Goal: Task Accomplishment & Management: Use online tool/utility

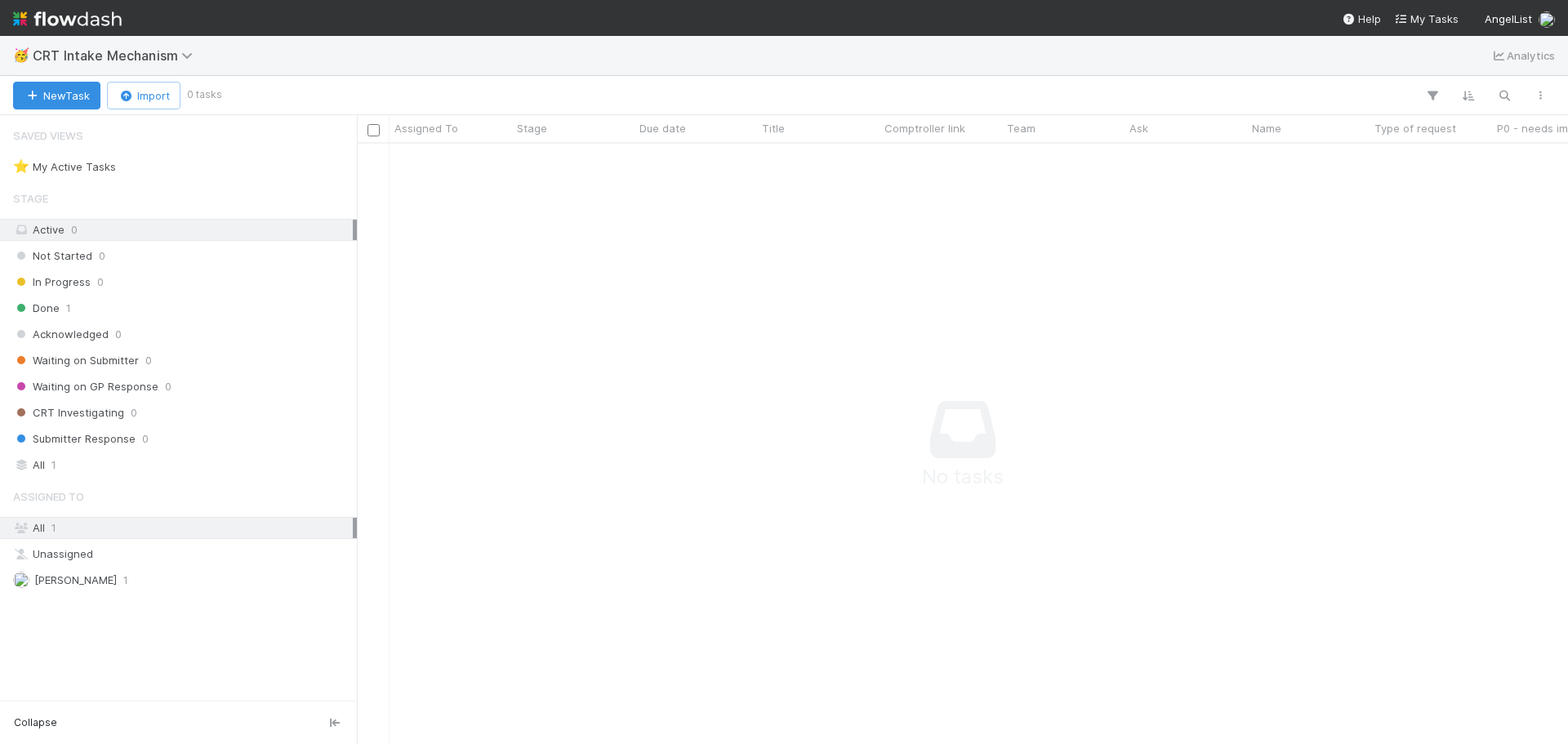
scroll to position [576, 1199]
click at [66, 100] on button "New Task" at bounding box center [56, 95] width 88 height 28
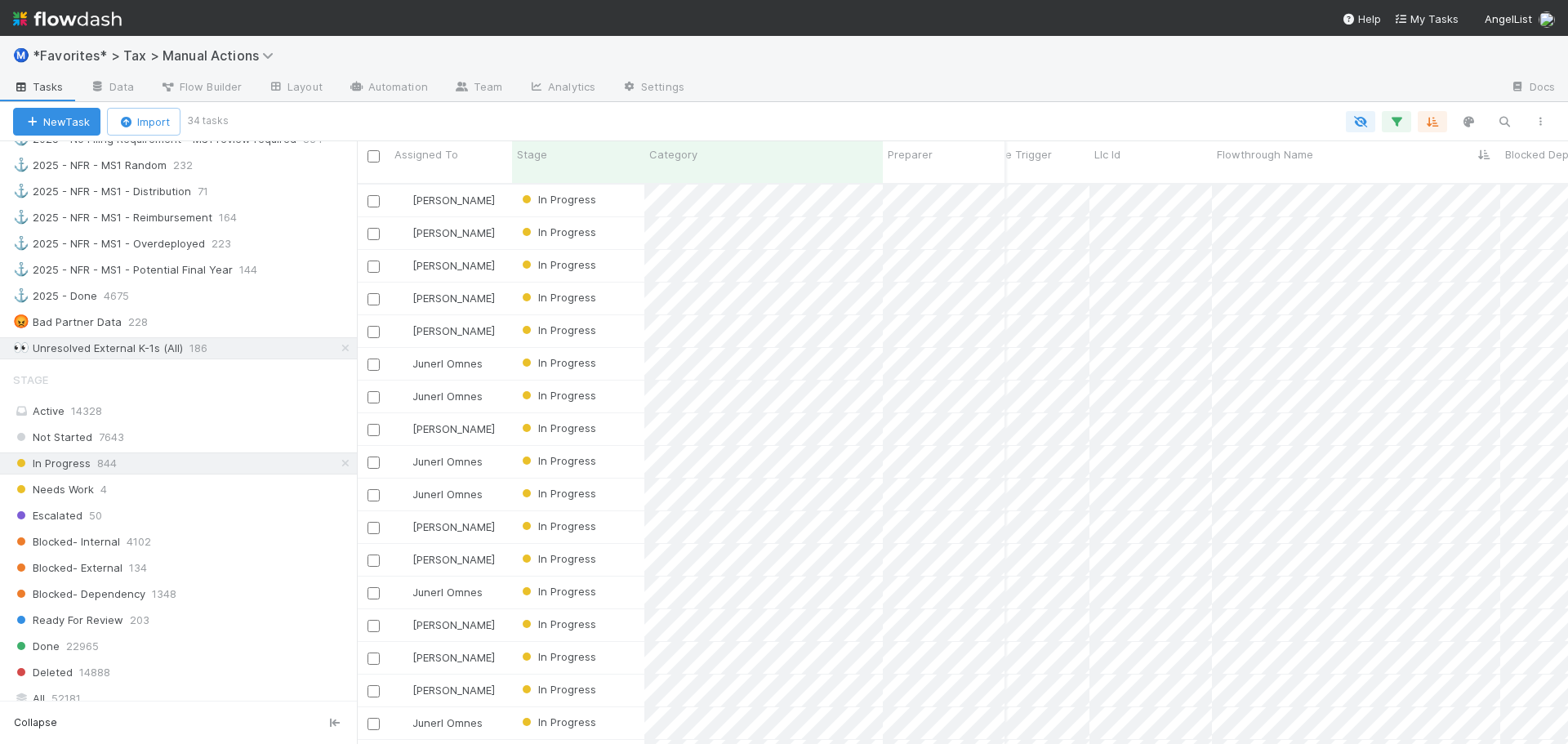
scroll to position [1307, 0]
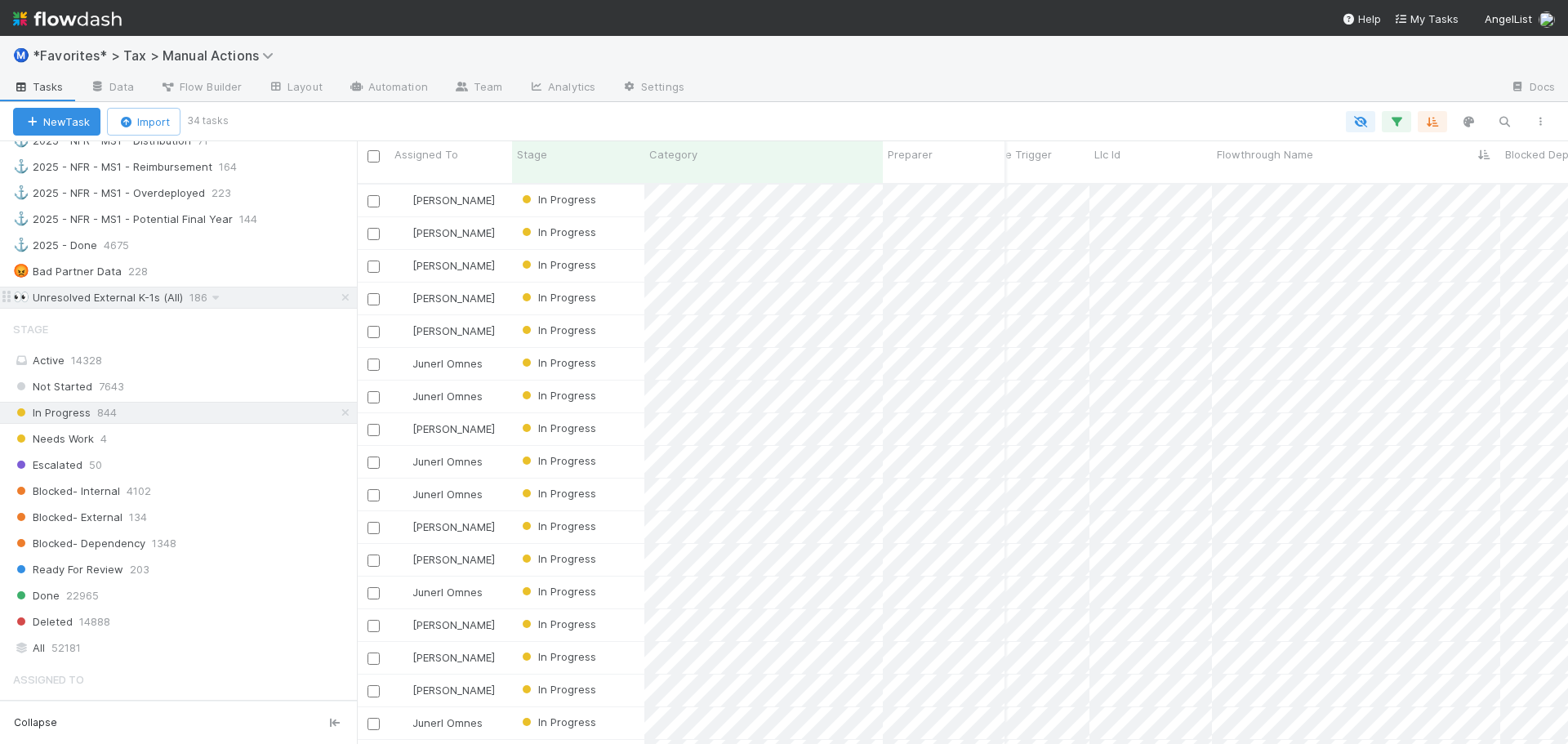
click at [255, 305] on div "👀 Unresolved External K-1s (All) 186" at bounding box center [184, 298] width 344 height 21
click at [189, 565] on div "Ready For Review 203" at bounding box center [184, 570] width 344 height 21
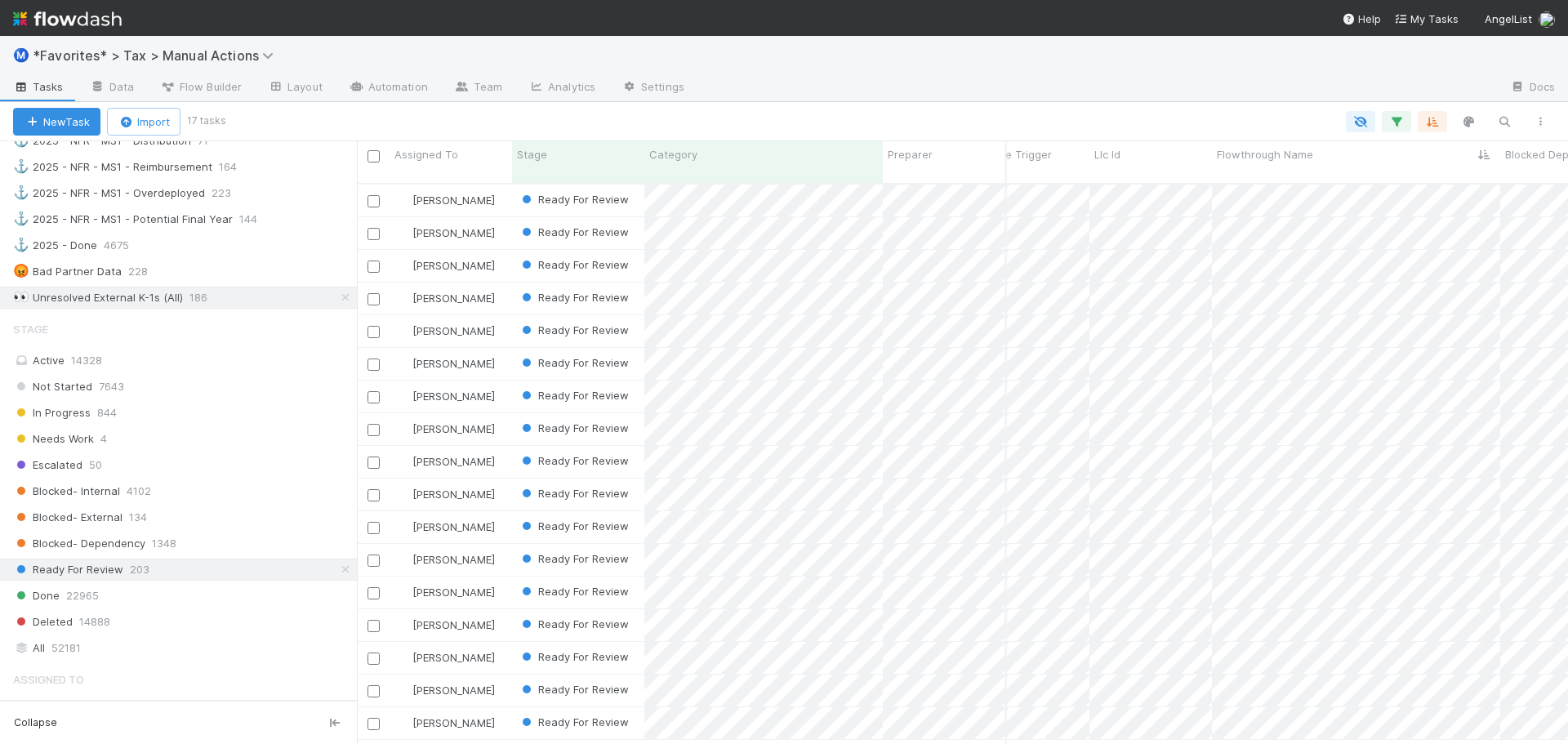
scroll to position [563, 1199]
click at [1016, 77] on div at bounding box center [1098, 88] width 800 height 26
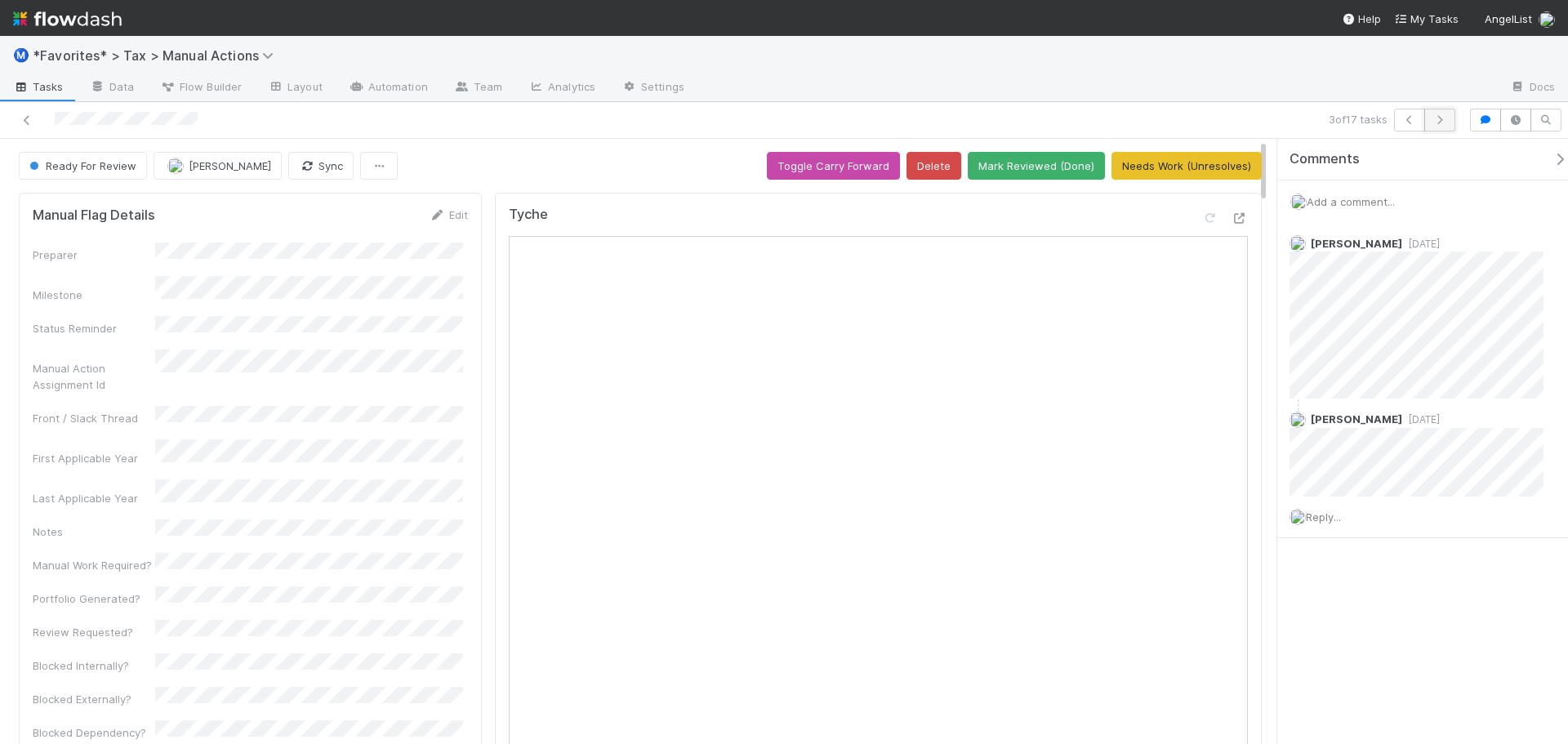
click at [1435, 118] on icon "button" at bounding box center [1440, 120] width 16 height 10
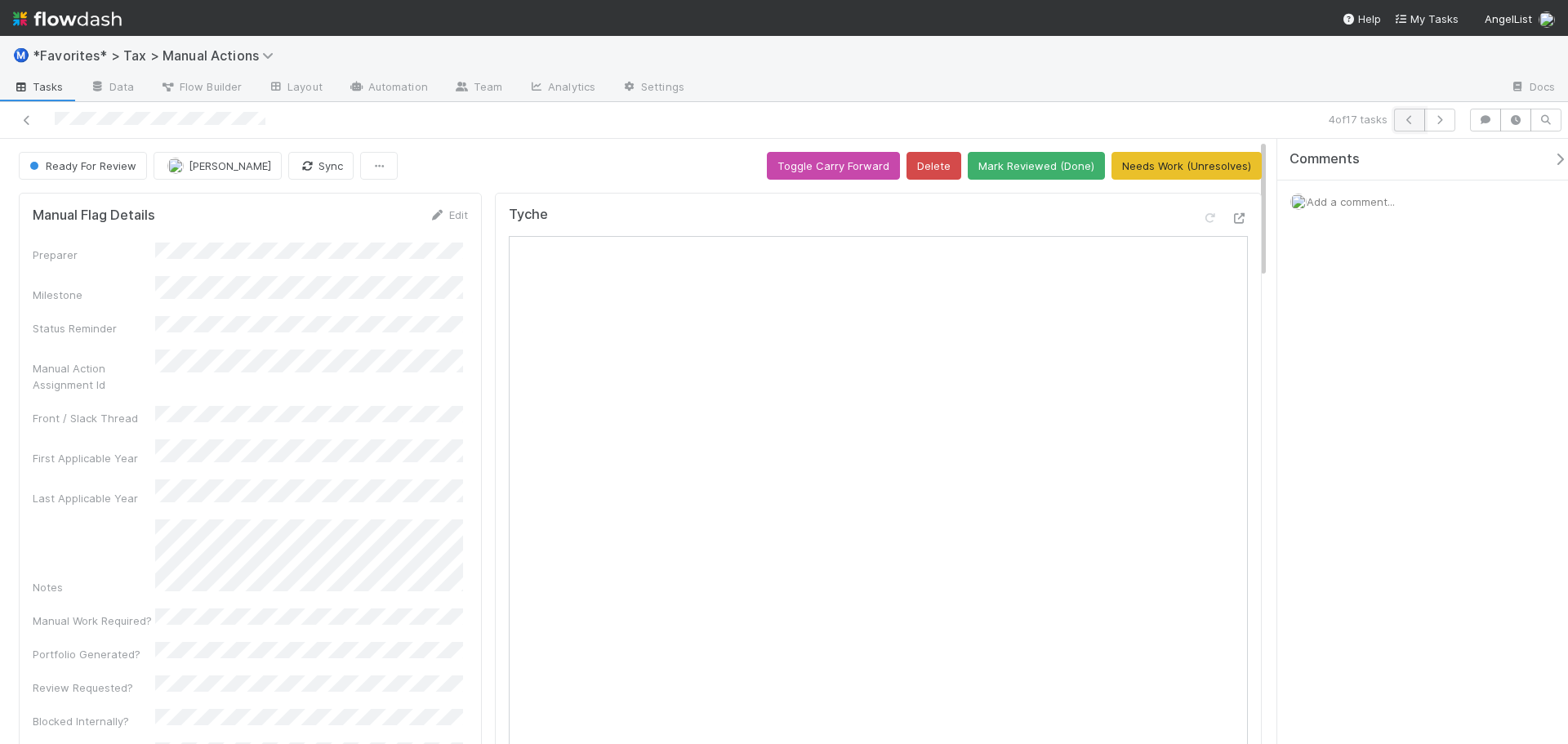
click at [1412, 127] on button "button" at bounding box center [1410, 119] width 31 height 23
click at [1412, 125] on button "button" at bounding box center [1410, 119] width 31 height 23
click at [1412, 125] on icon "button" at bounding box center [1410, 120] width 16 height 10
click at [1448, 121] on button "button" at bounding box center [1440, 119] width 31 height 23
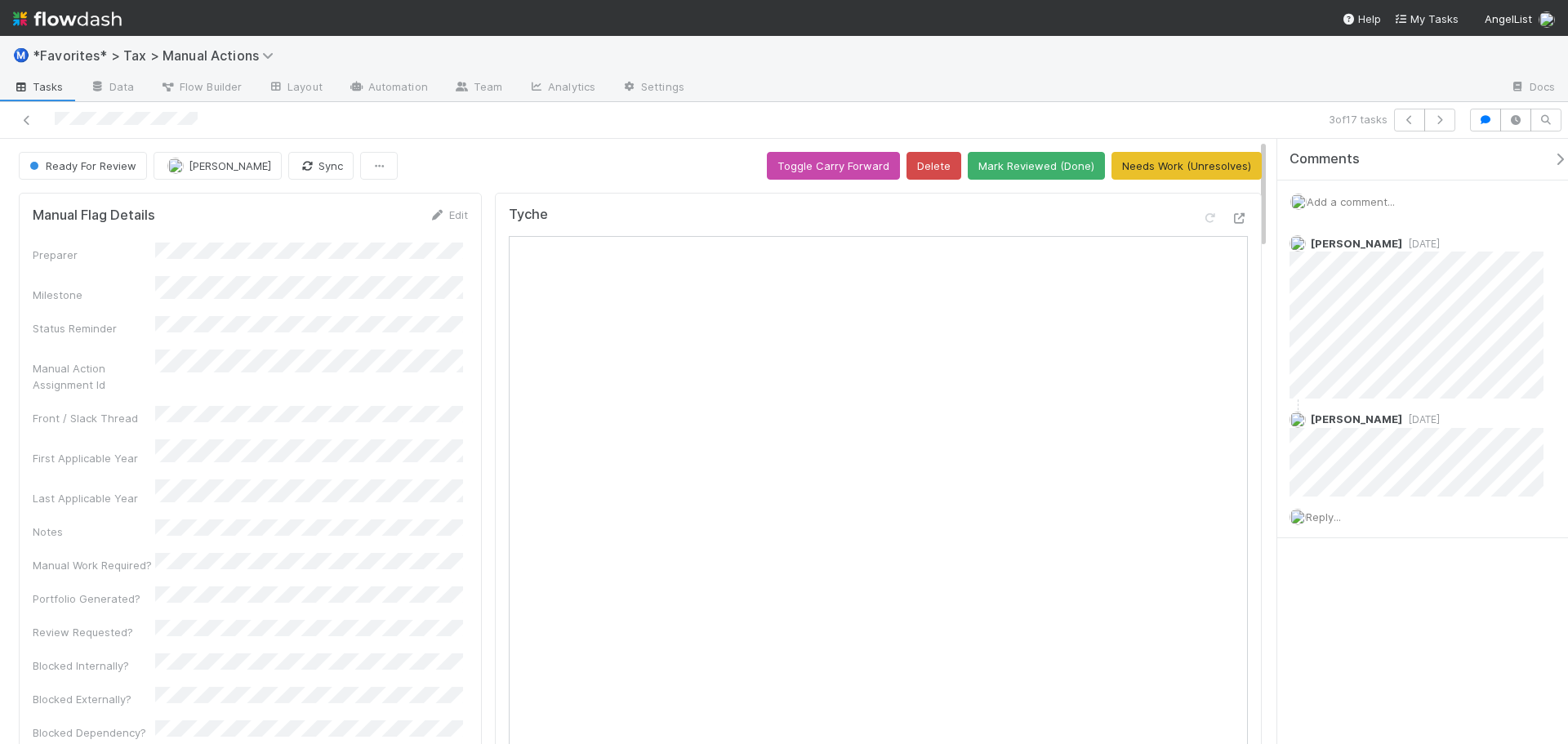
drag, startPoint x: 1195, startPoint y: 83, endPoint x: 1207, endPoint y: 88, distance: 13.0
click at [1196, 83] on div at bounding box center [1098, 88] width 800 height 26
click at [1443, 116] on icon "button" at bounding box center [1440, 120] width 16 height 10
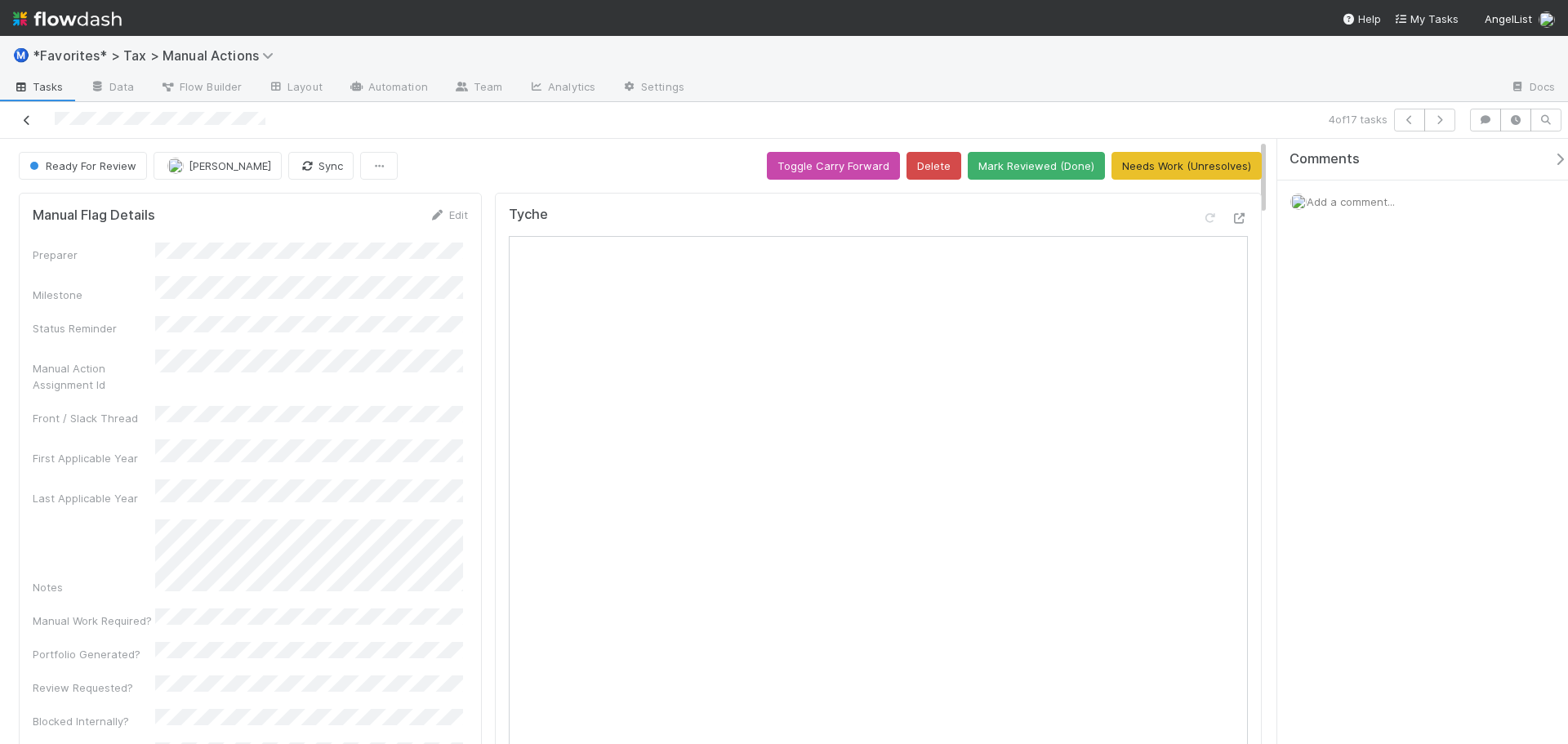
click at [30, 118] on icon at bounding box center [27, 121] width 16 height 11
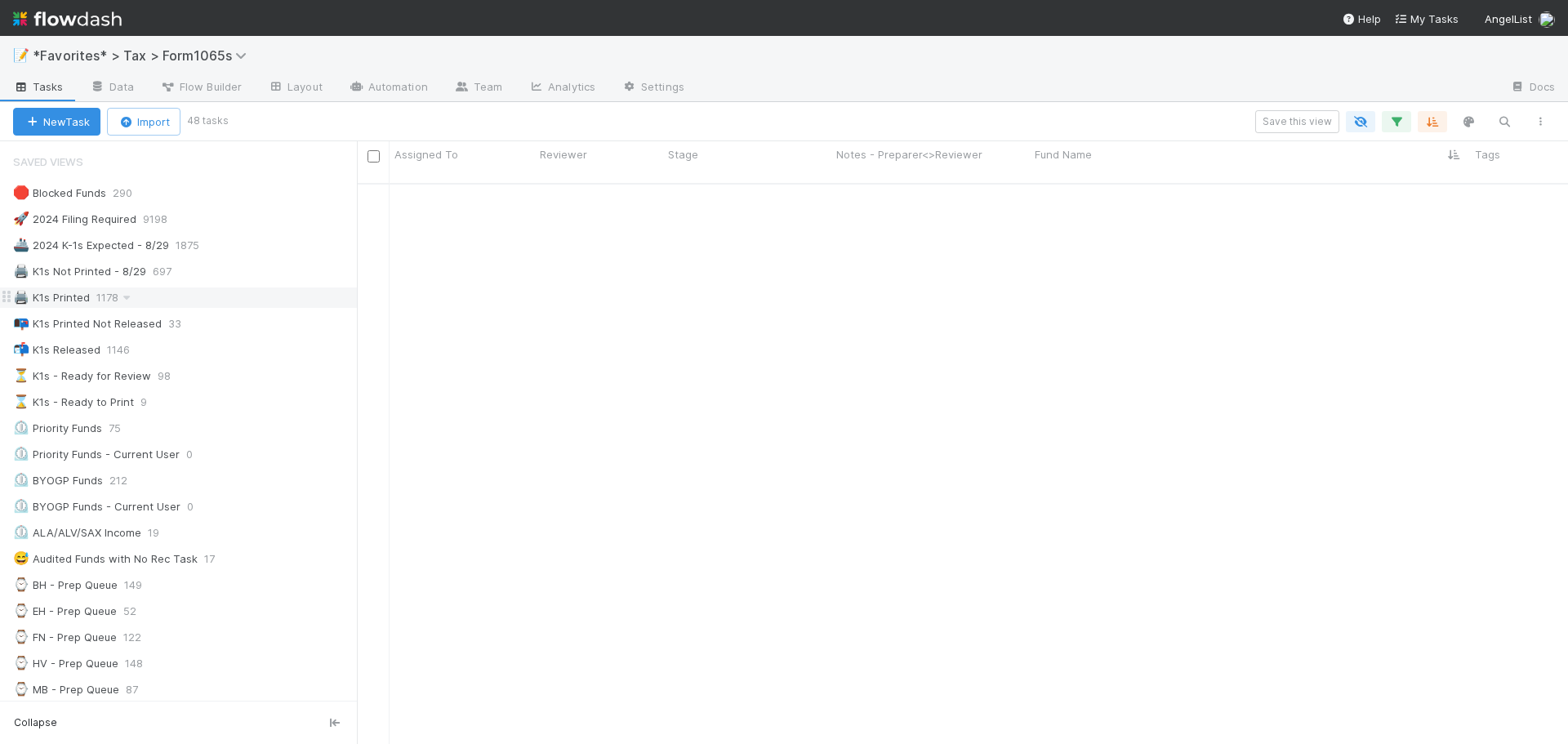
scroll to position [563, 1199]
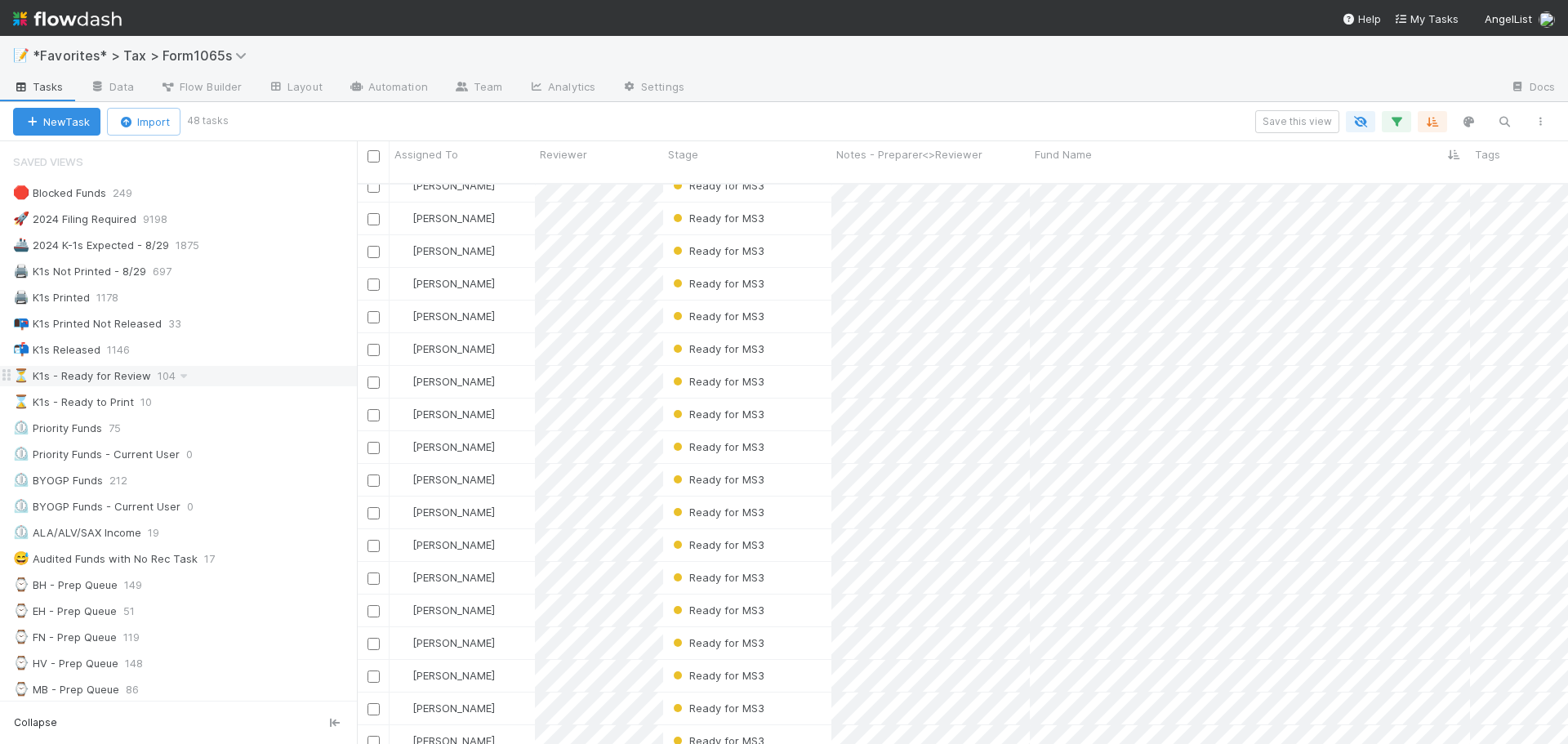
click at [241, 377] on div "⏳ K1s - Ready for Review 104" at bounding box center [184, 376] width 344 height 21
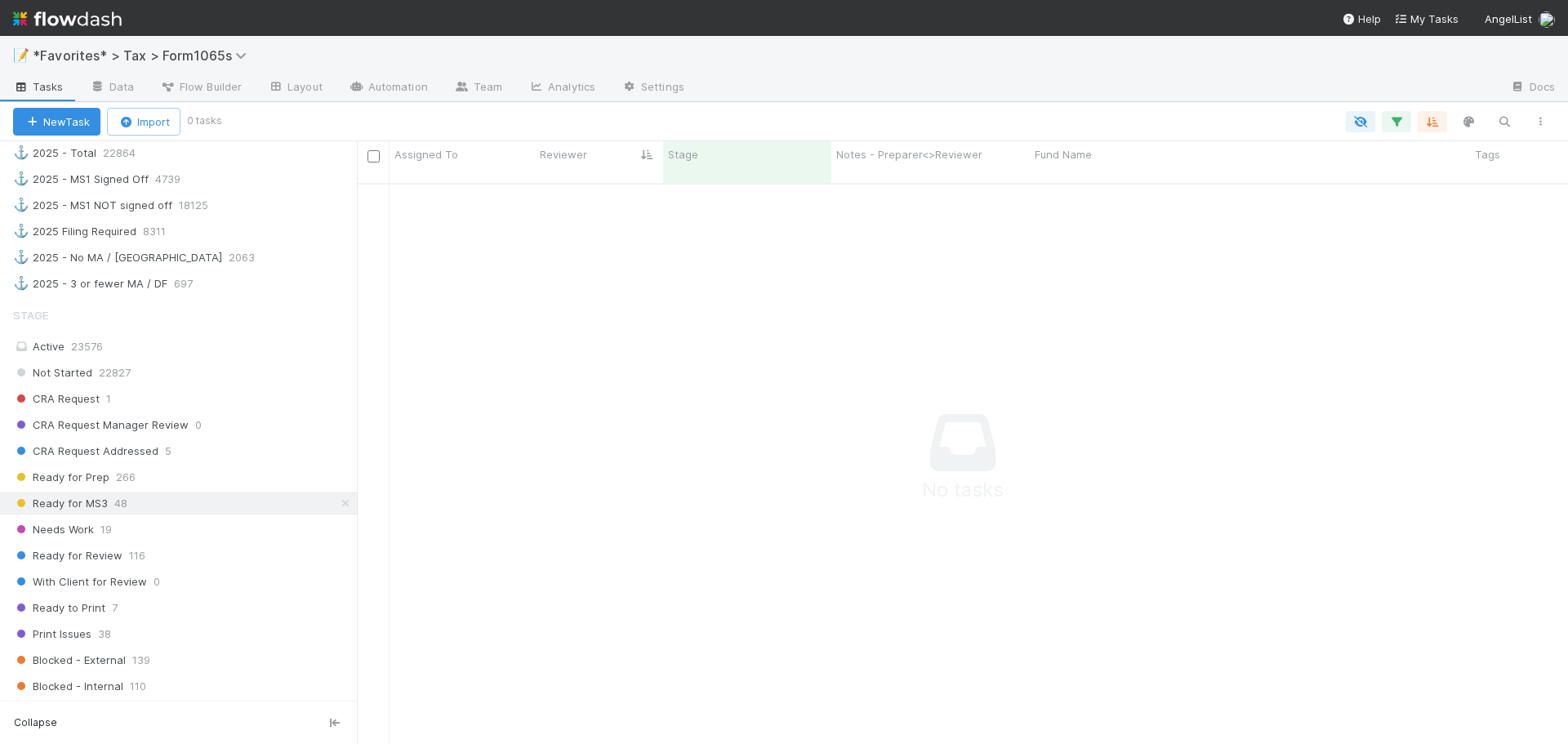
scroll to position [981, 0]
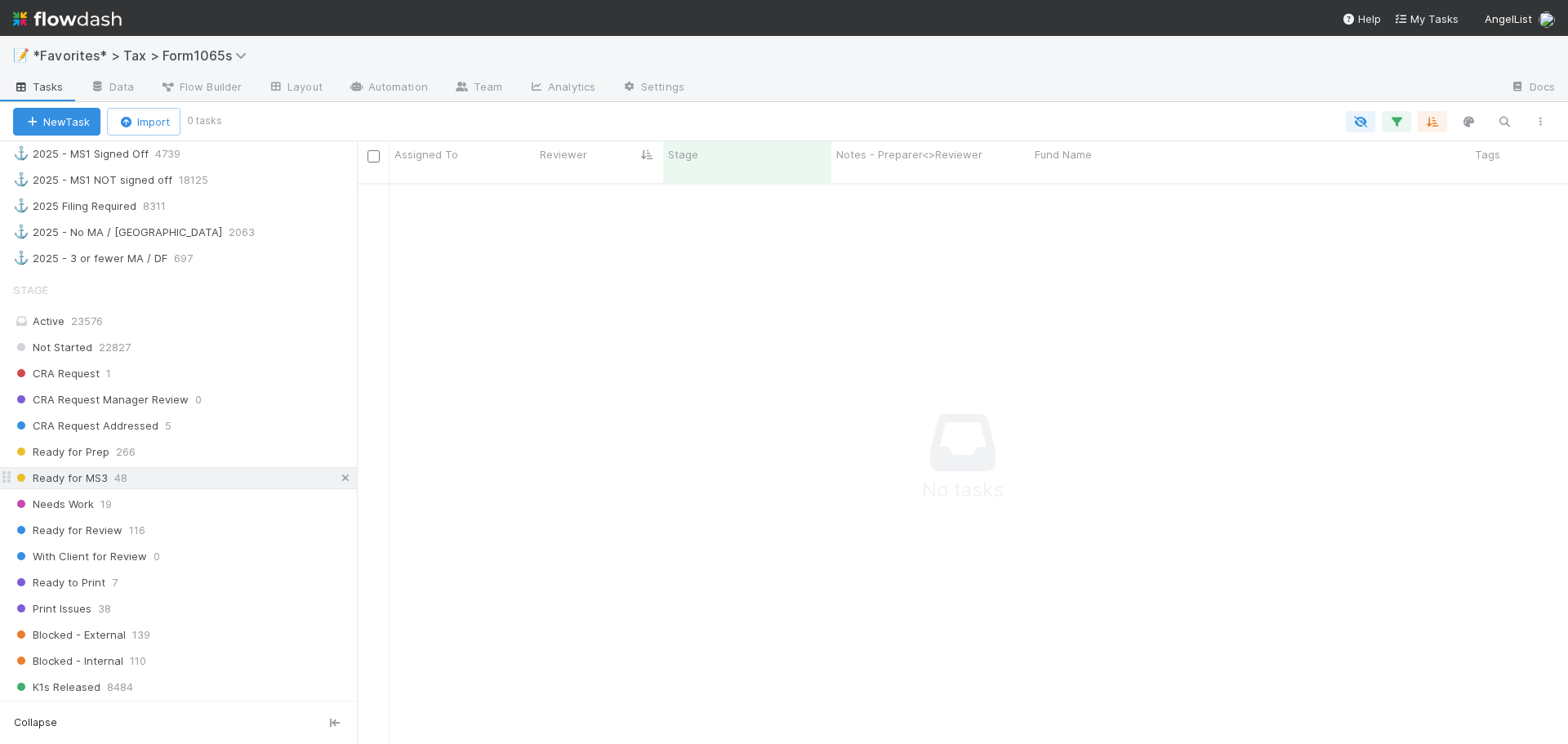
click at [338, 477] on icon at bounding box center [346, 479] width 16 height 11
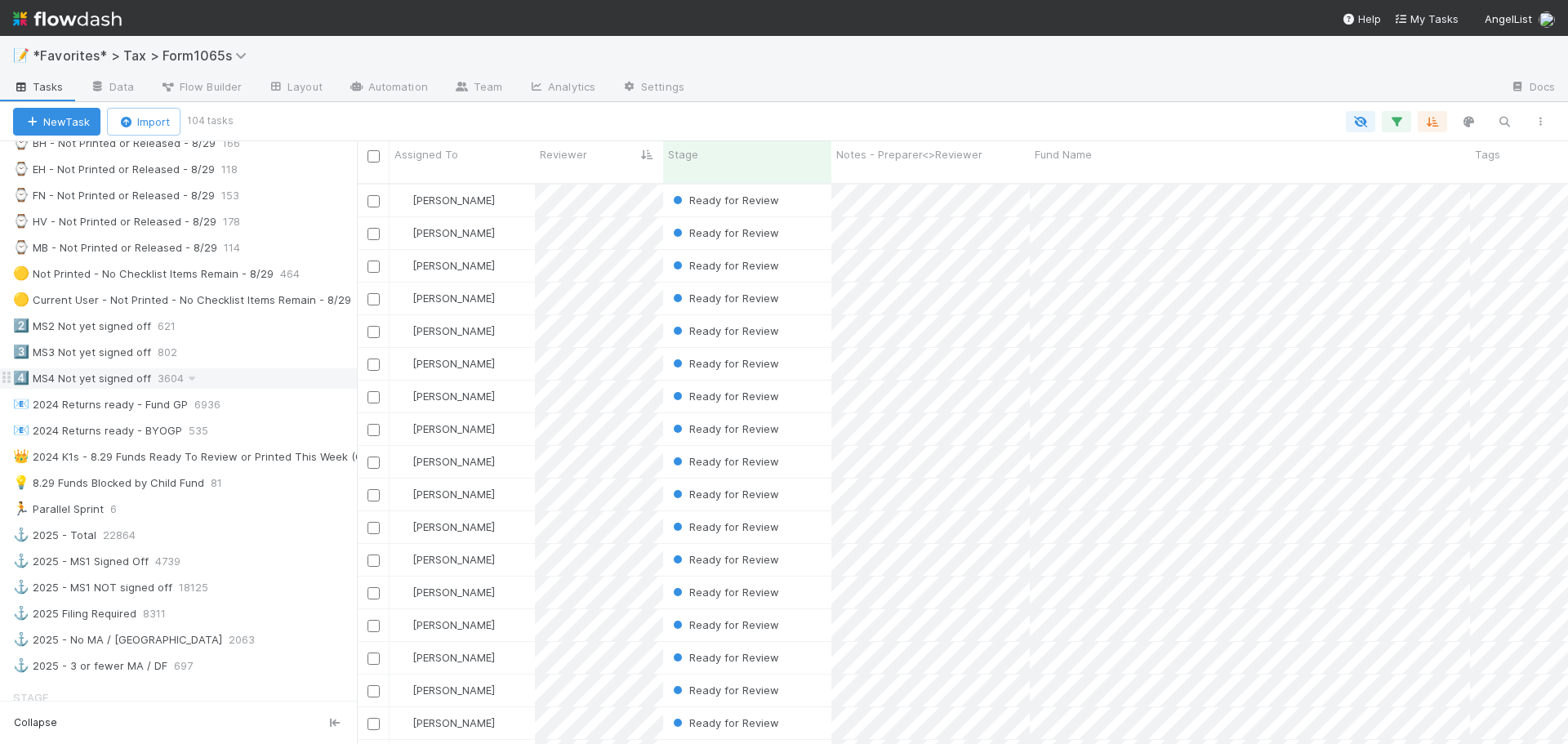
scroll to position [572, 0]
click at [246, 277] on div "🟡 Not Printed - No Checklist Items Remain - 8/29" at bounding box center [143, 274] width 261 height 21
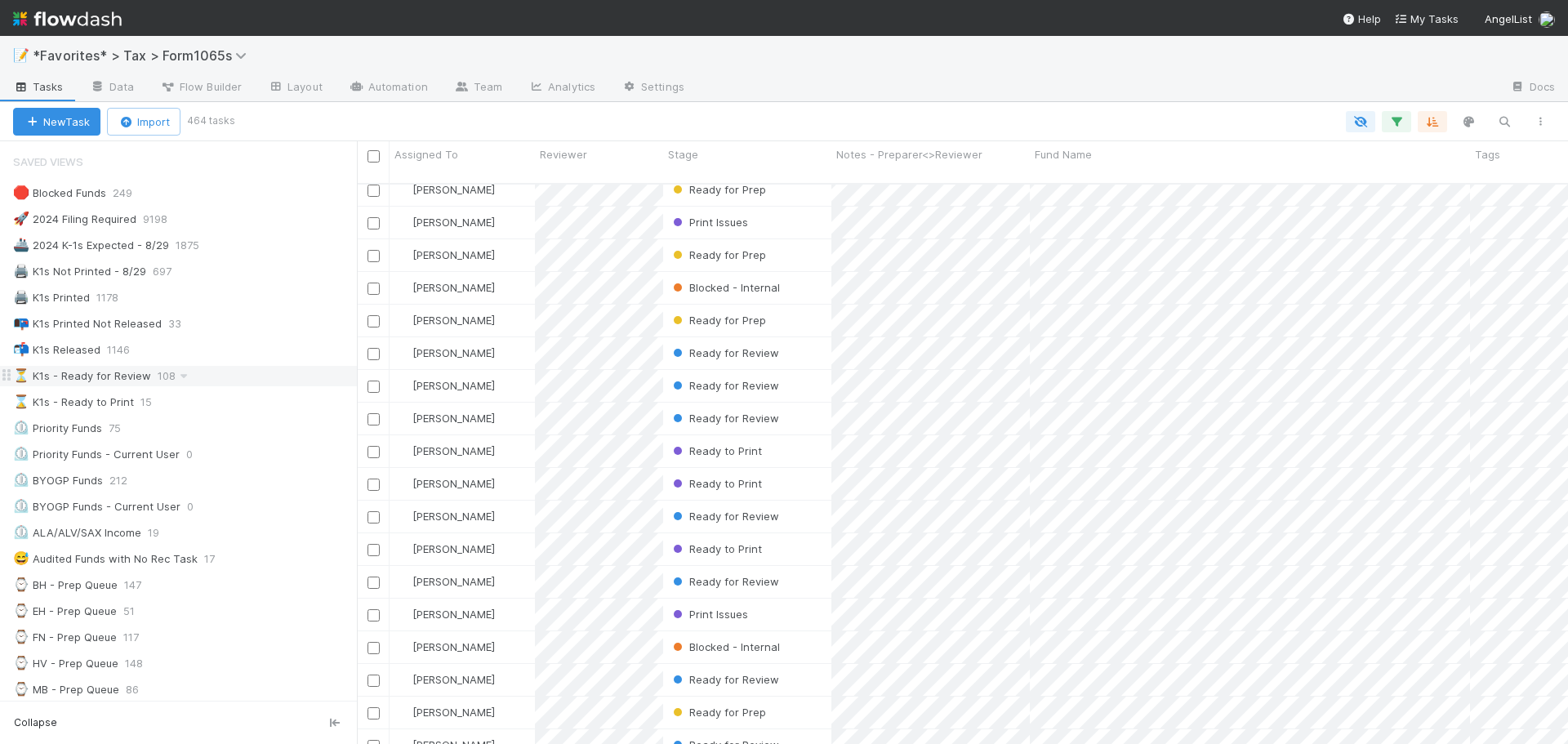
click at [209, 377] on div "⏳ K1s - Ready for Review 108" at bounding box center [184, 376] width 344 height 21
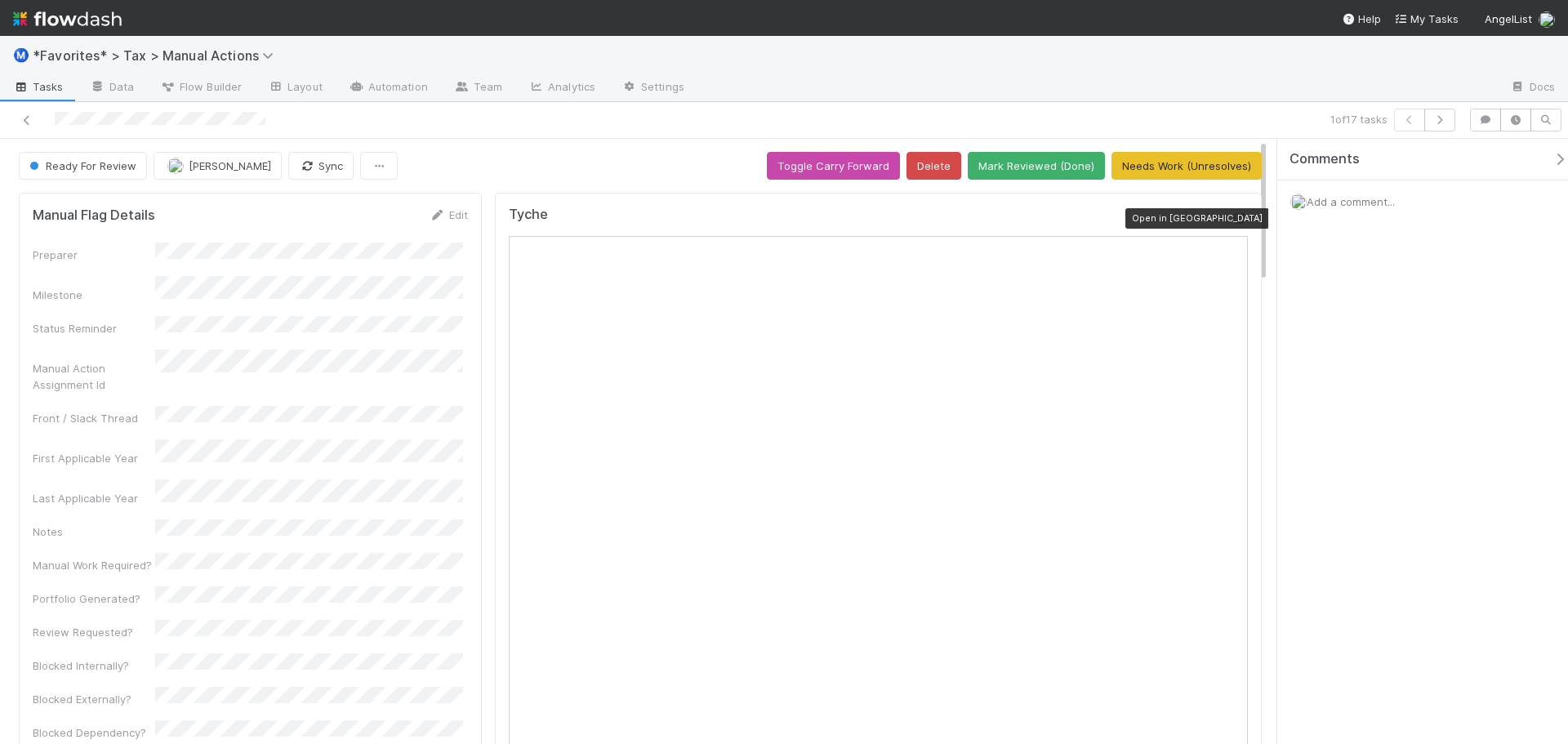
click at [1232, 219] on icon at bounding box center [1240, 219] width 16 height 11
click at [727, 113] on div at bounding box center [372, 119] width 731 height 23
click at [1439, 126] on button "button" at bounding box center [1440, 119] width 31 height 23
click at [1439, 126] on button "button" at bounding box center [1440, 119] width 31 height 23
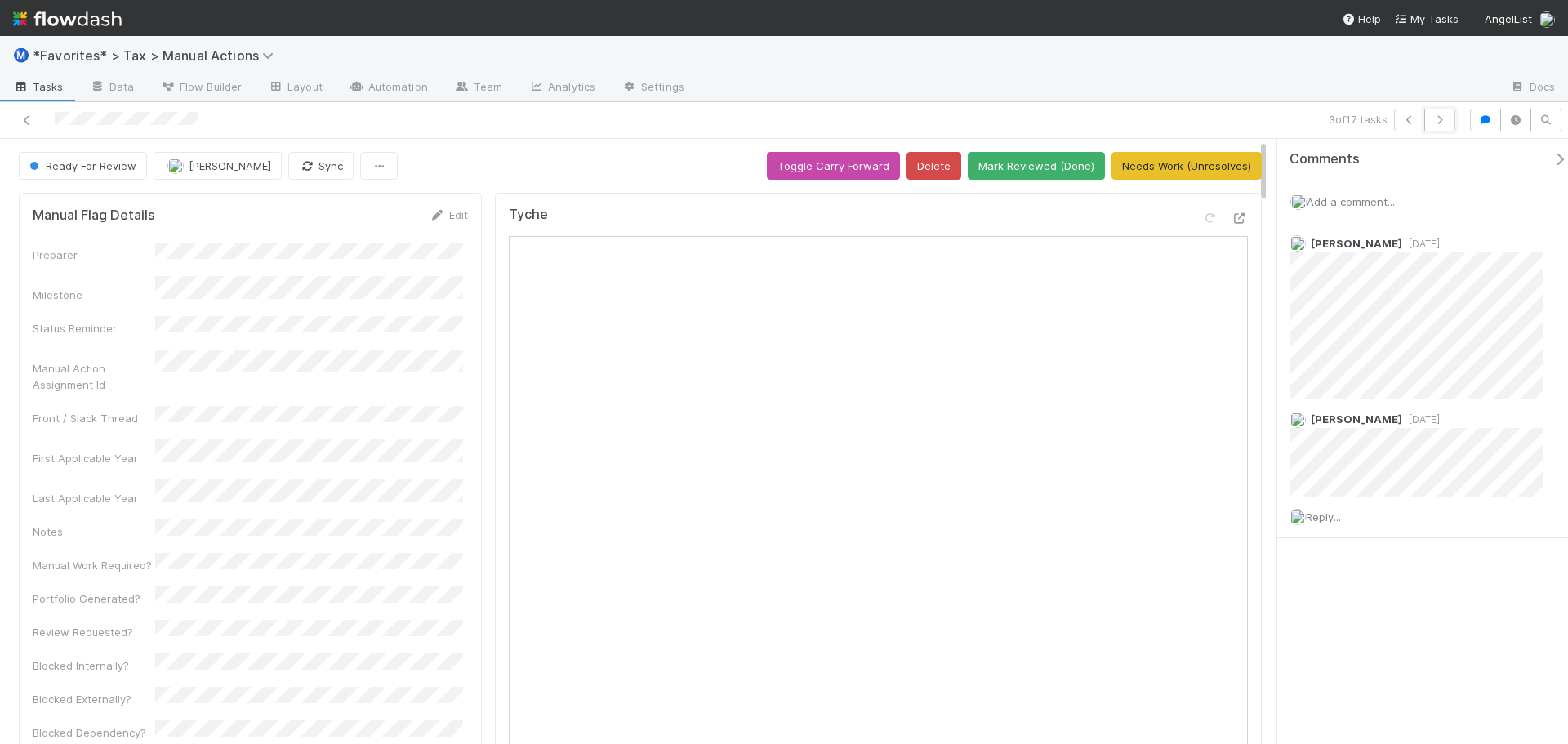
click at [1439, 126] on button "button" at bounding box center [1440, 119] width 31 height 23
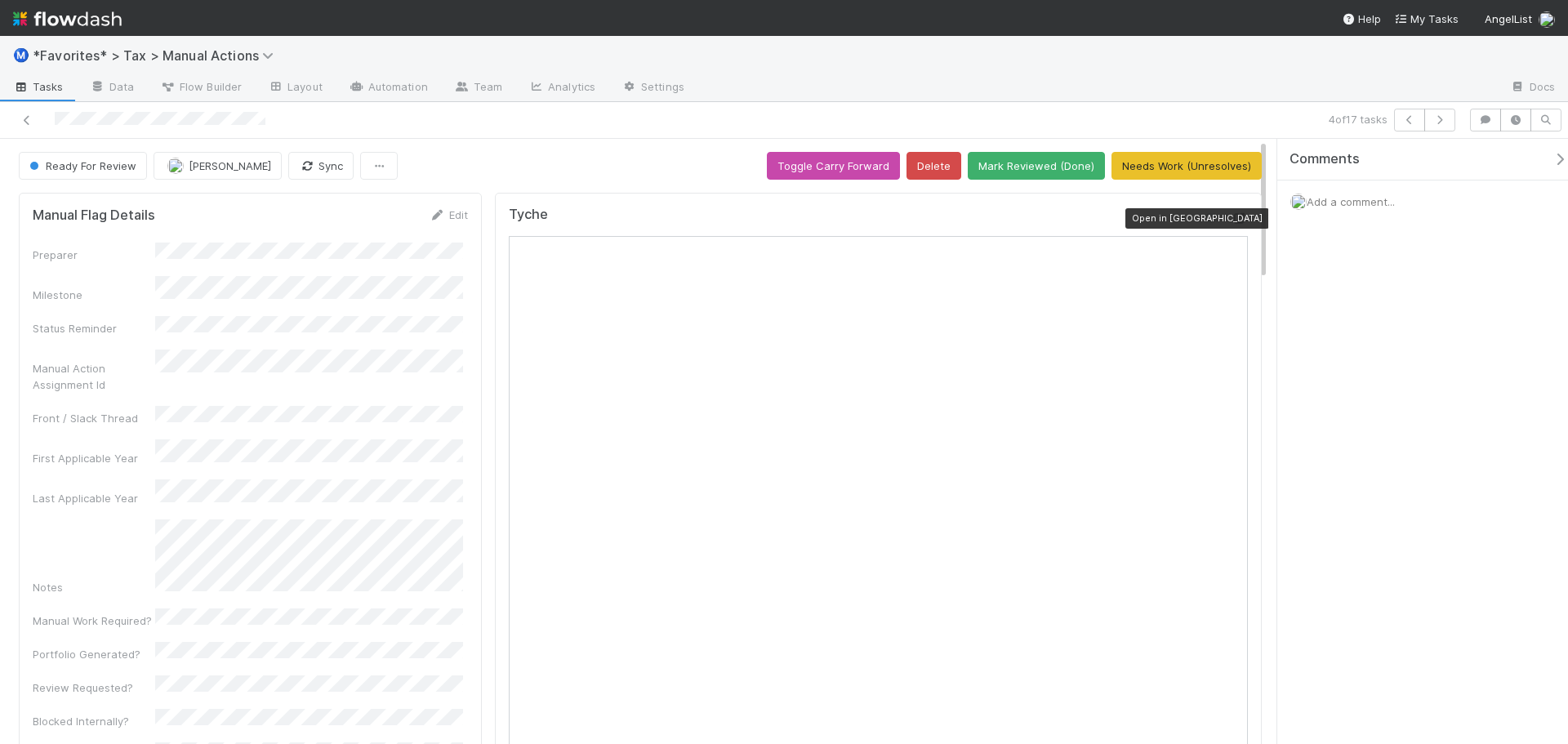
click at [1235, 219] on icon at bounding box center [1240, 219] width 16 height 11
